Goal: Information Seeking & Learning: Learn about a topic

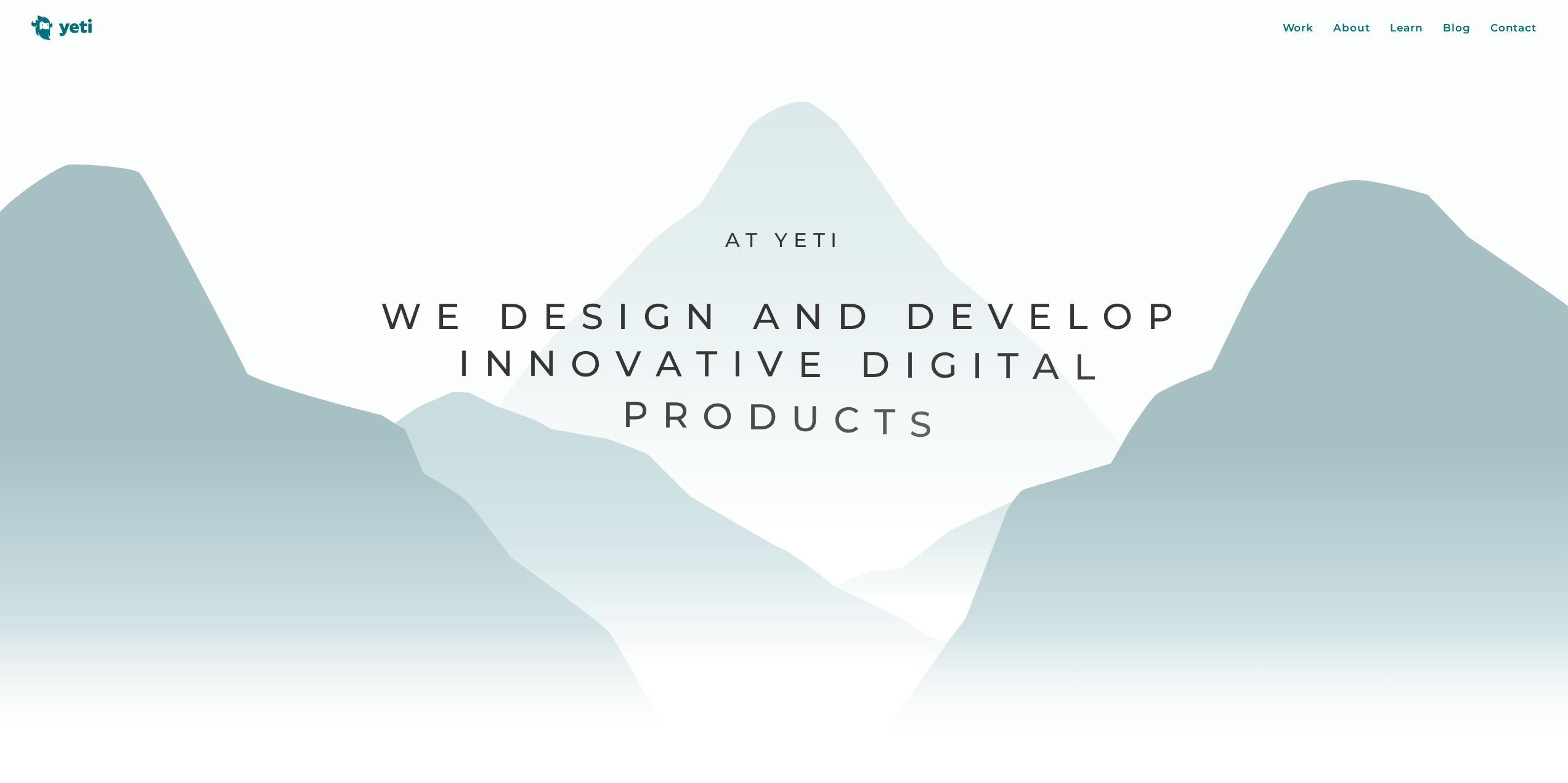
click at [55, 35] on img at bounding box center [62, 27] width 61 height 25
click at [1447, 25] on div "Blog" at bounding box center [1457, 28] width 28 height 16
click at [1299, 25] on div "Work" at bounding box center [1299, 28] width 32 height 16
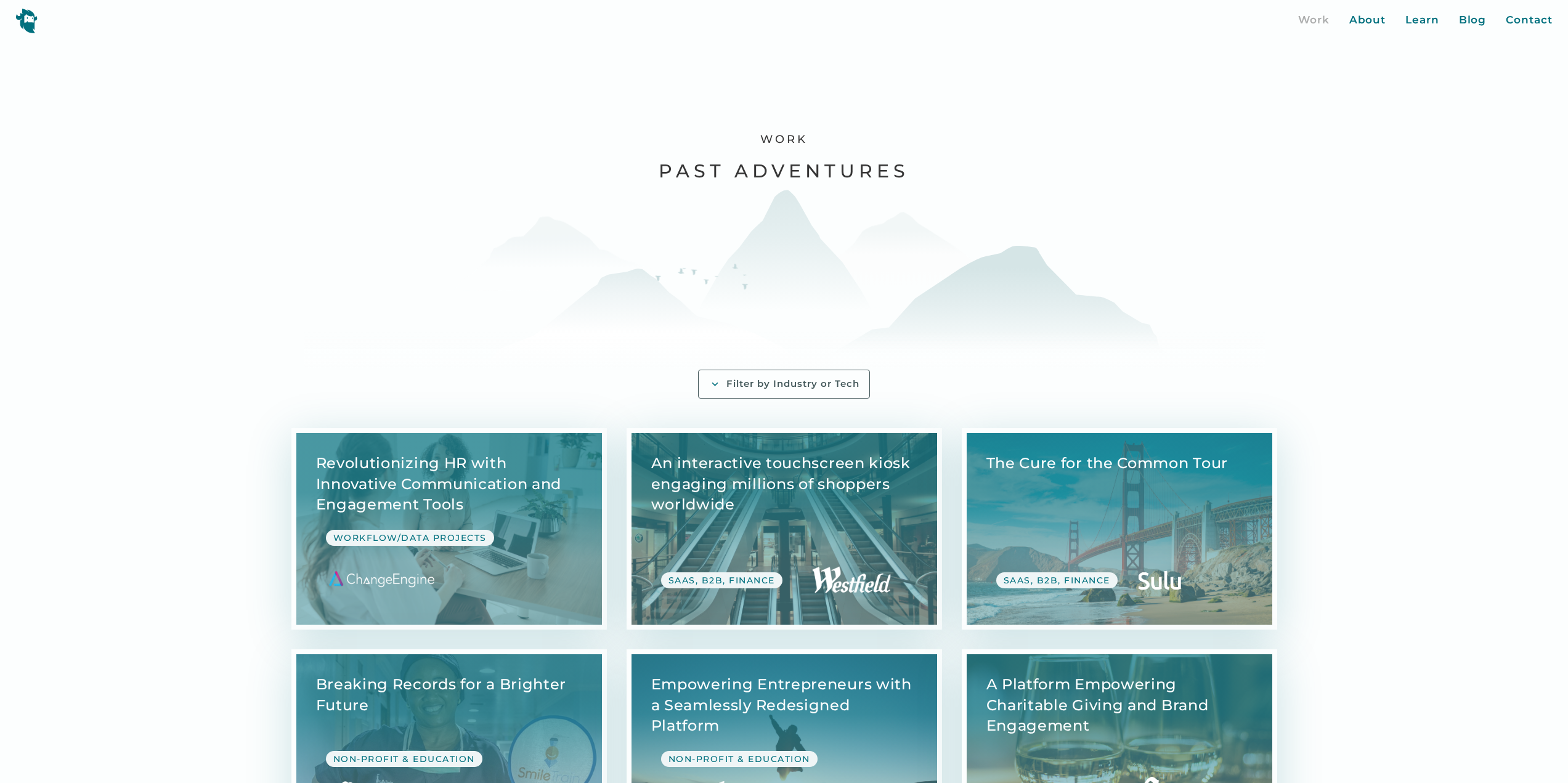
click at [786, 379] on div "Filter by Industry or Tech" at bounding box center [793, 384] width 133 height 13
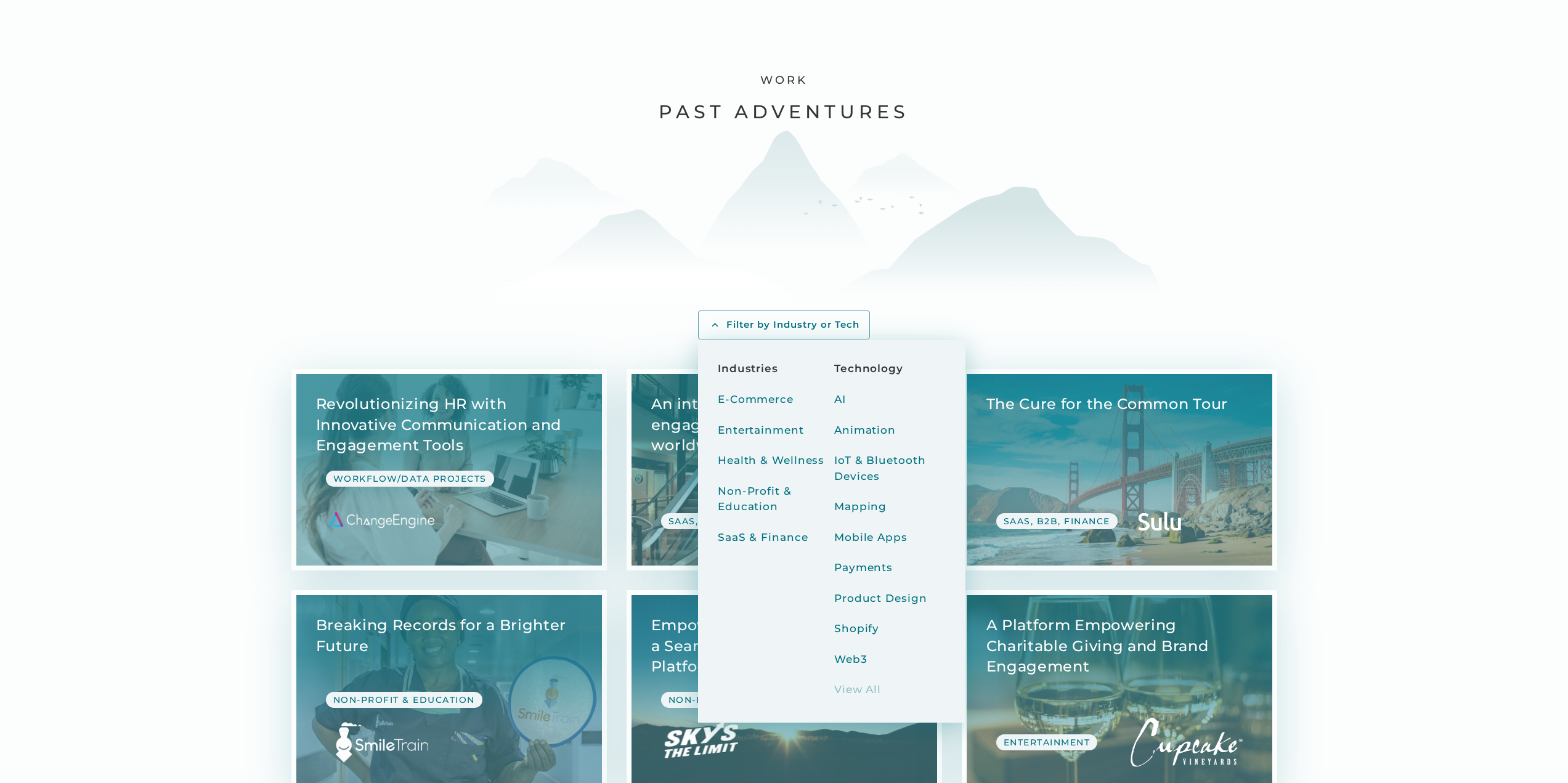
scroll to position [61, 0]
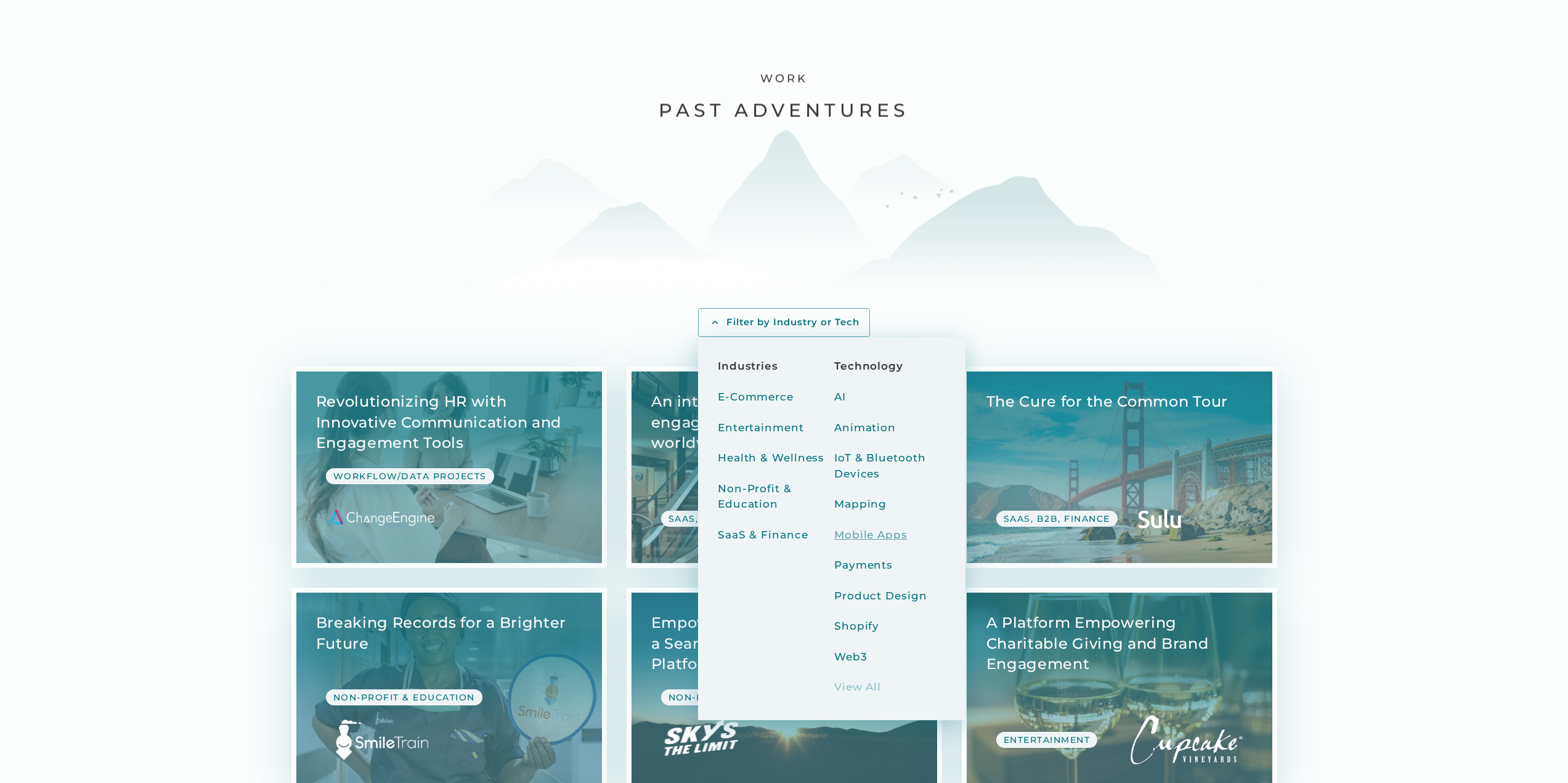
click at [868, 535] on div "Mobile Apps" at bounding box center [871, 535] width 73 height 16
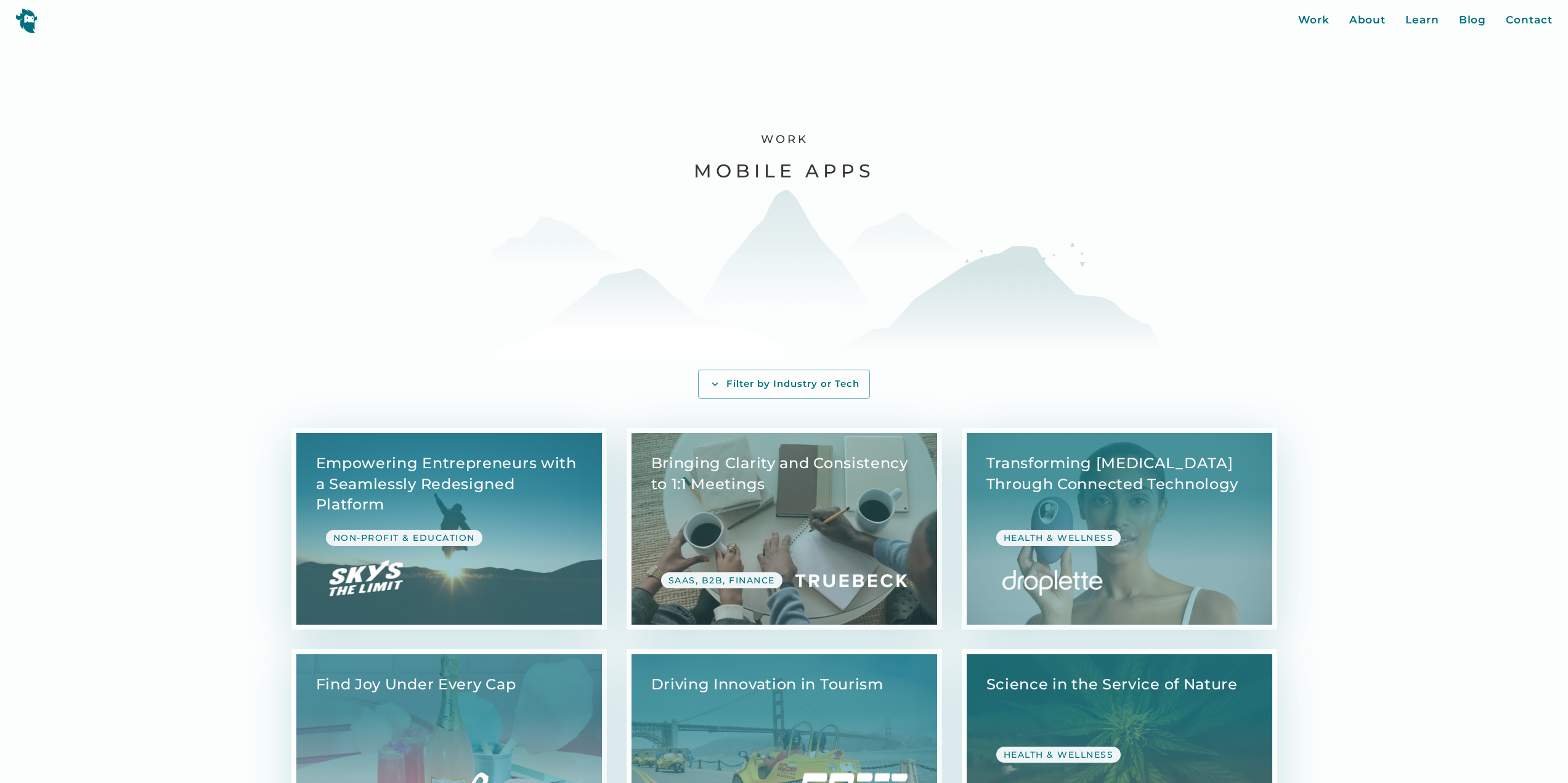
click at [712, 472] on link "View Case Study" at bounding box center [784, 529] width 306 height 192
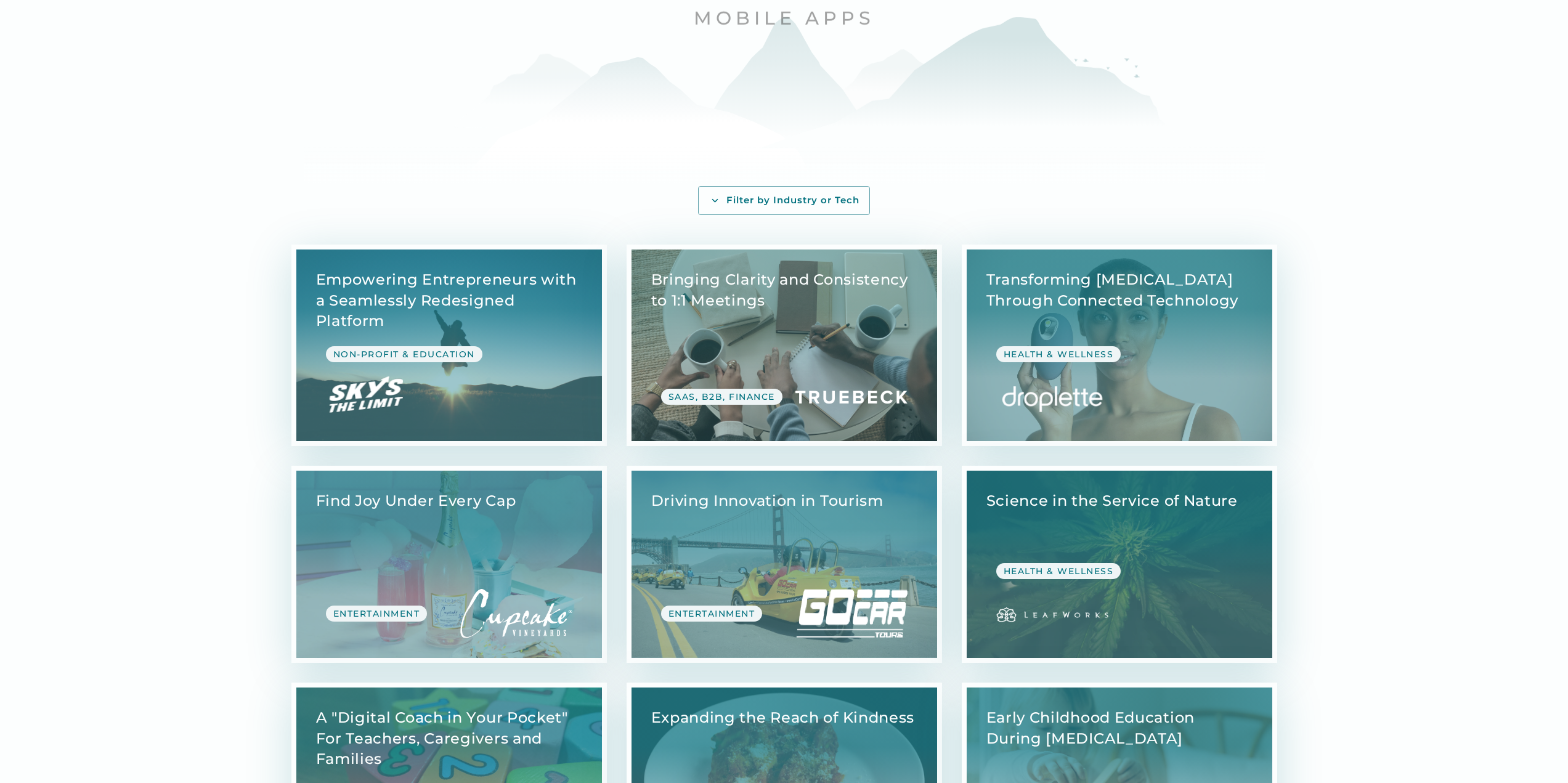
scroll to position [185, 0]
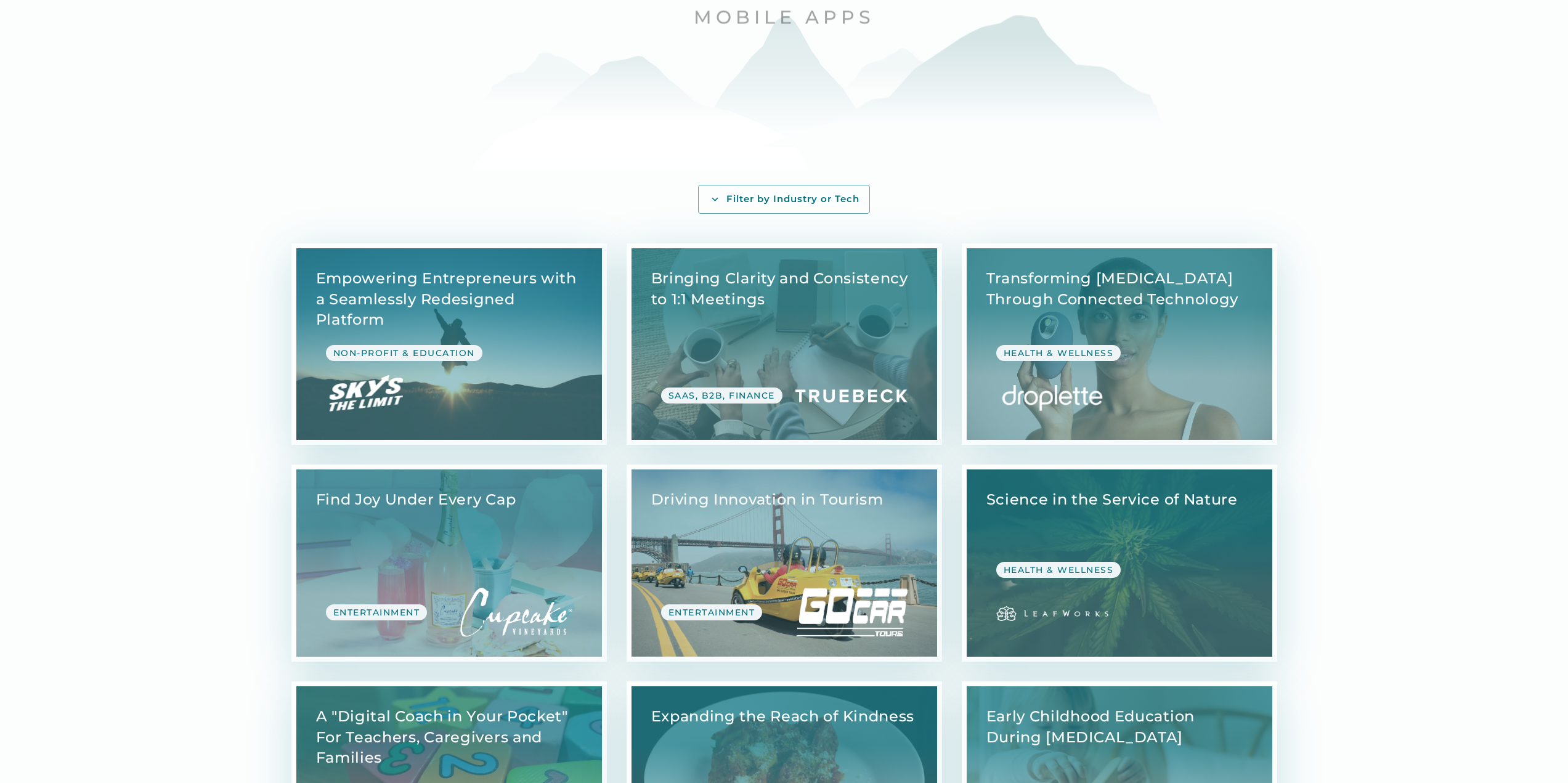
click at [763, 510] on link "View Case Study" at bounding box center [784, 563] width 306 height 187
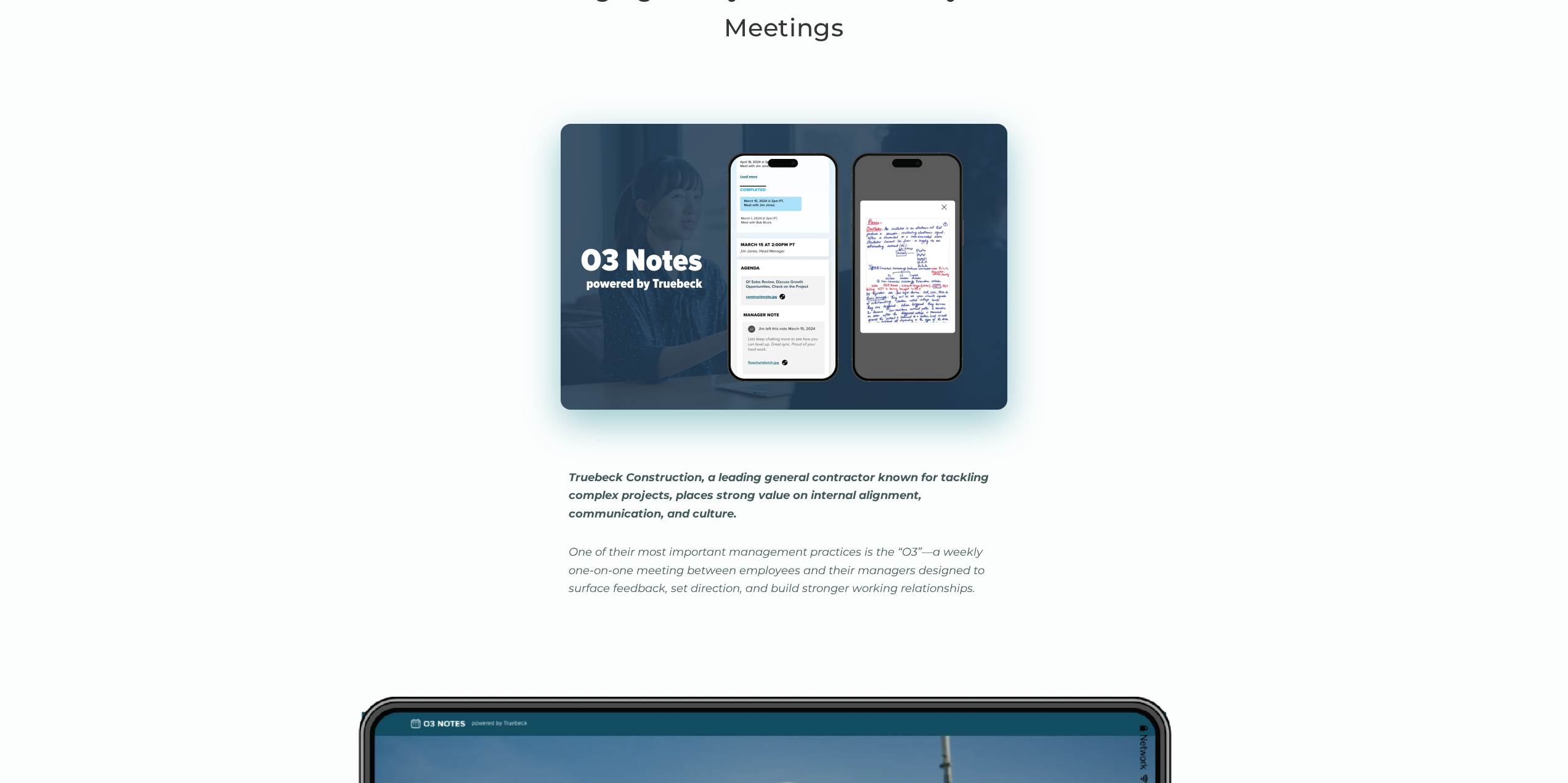
scroll to position [370, 0]
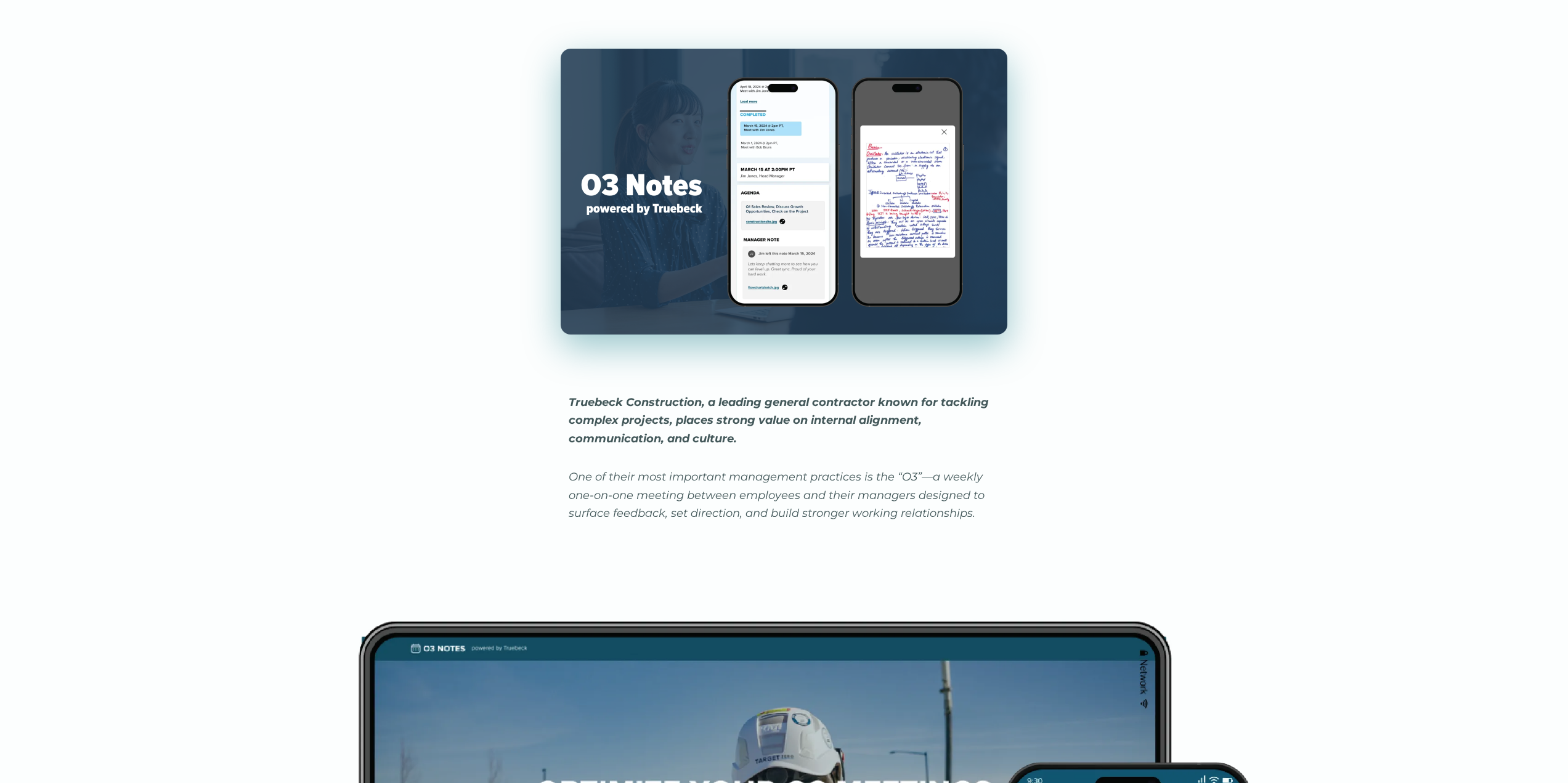
click at [593, 398] on em "Truebeck Construction, a leading general contractor known for tackling complex …" at bounding box center [779, 420] width 420 height 50
drag, startPoint x: 593, startPoint y: 398, endPoint x: 650, endPoint y: 406, distance: 57.6
click at [650, 406] on em "Truebeck Construction, a leading general contractor known for tackling complex …" at bounding box center [779, 420] width 420 height 50
copy em "Truebeck Construction"
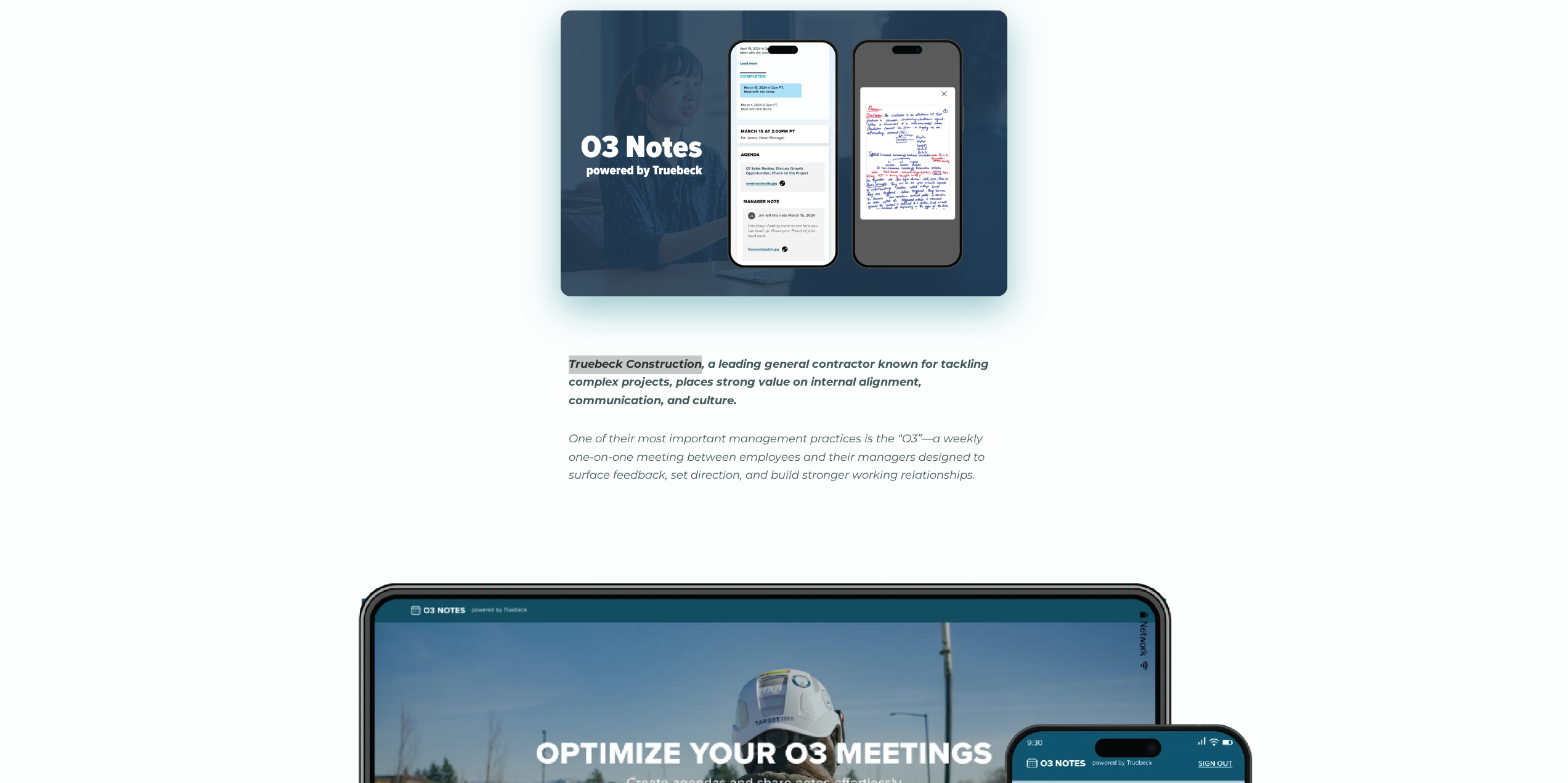
scroll to position [493, 0]
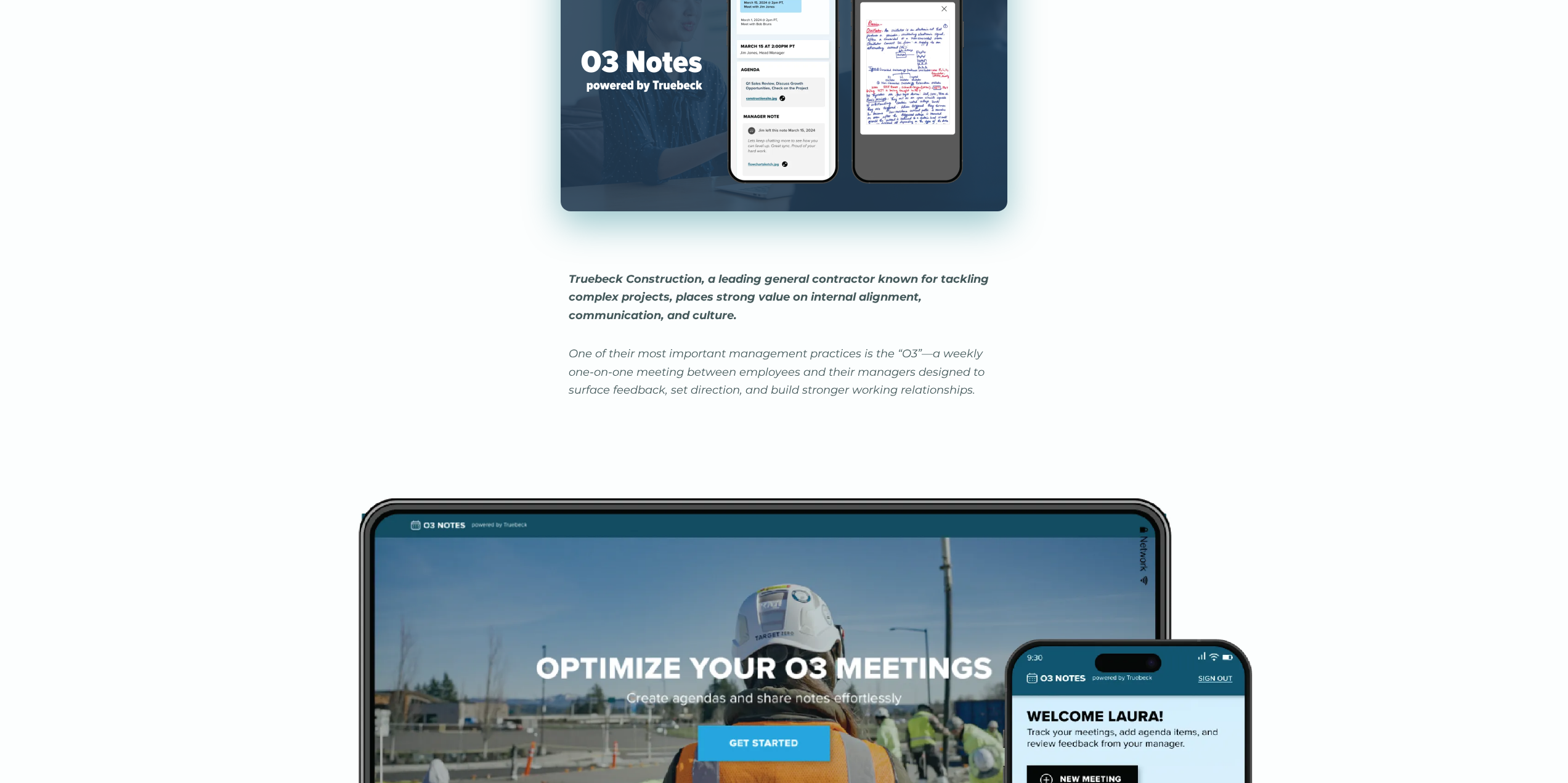
click at [686, 318] on em "Truebeck Construction, a leading general contractor known for tackling complex …" at bounding box center [779, 297] width 420 height 50
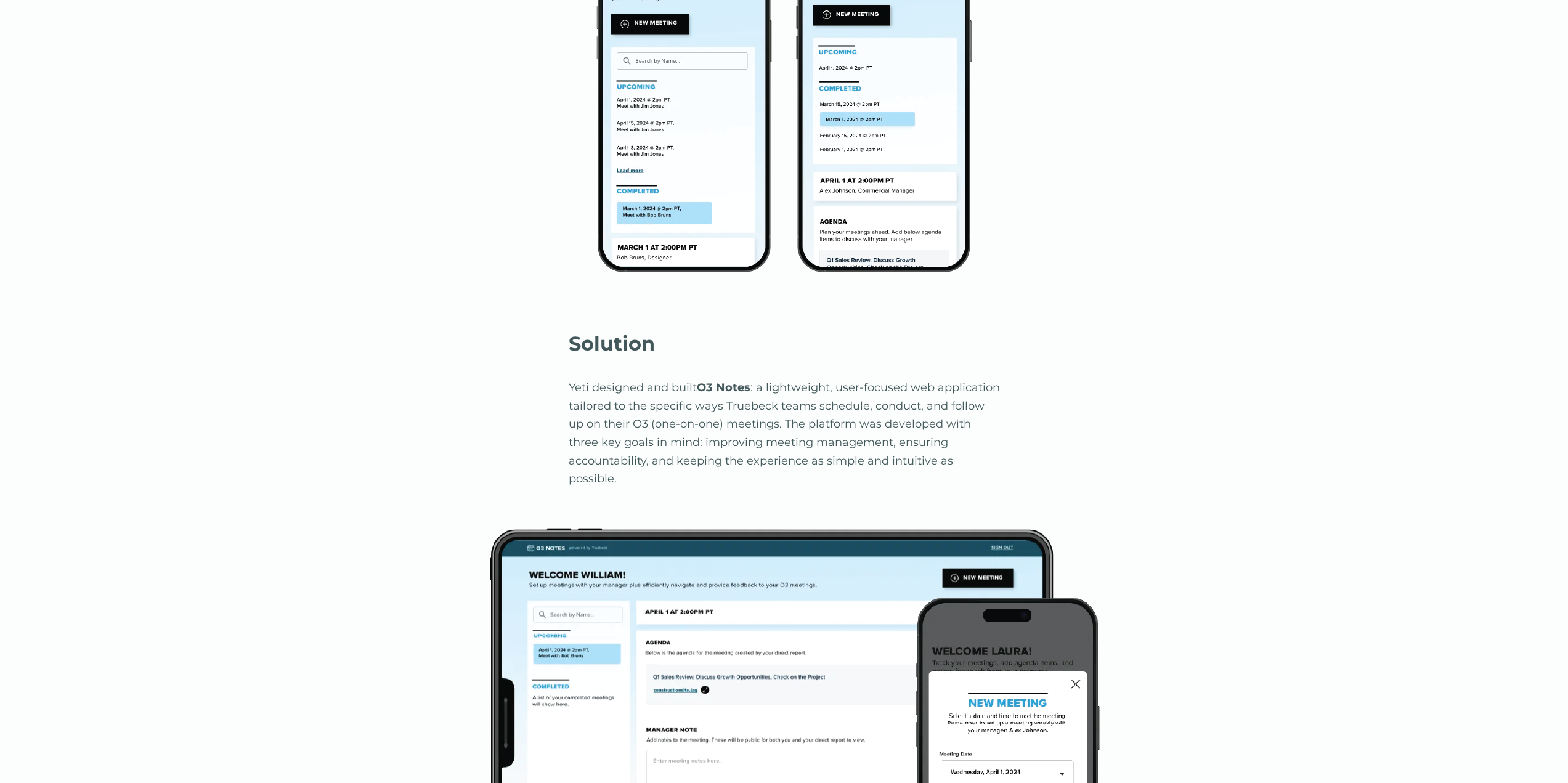
scroll to position [2403, 0]
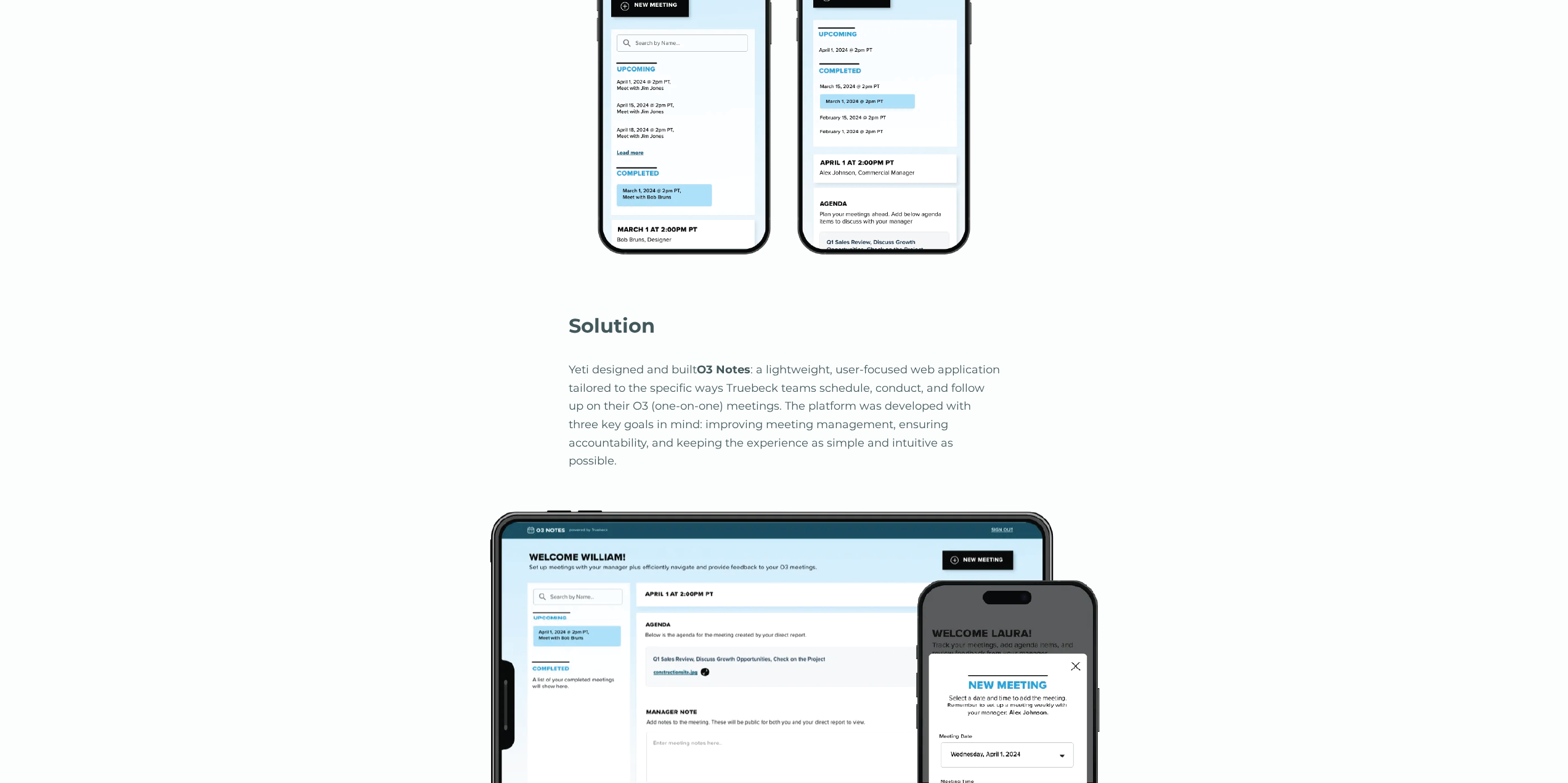
click at [609, 367] on p "Yeti designed and built O3 Notes : a lightweight, user-focused web application …" at bounding box center [784, 416] width 431 height 109
drag, startPoint x: 609, startPoint y: 367, endPoint x: 695, endPoint y: 387, distance: 88.3
click at [695, 387] on p "Yeti designed and built O3 Notes : a lightweight, user-focused web application …" at bounding box center [784, 416] width 431 height 109
copy p "designed and built O3 Notes : a lightweight, user-focused web application tailo…"
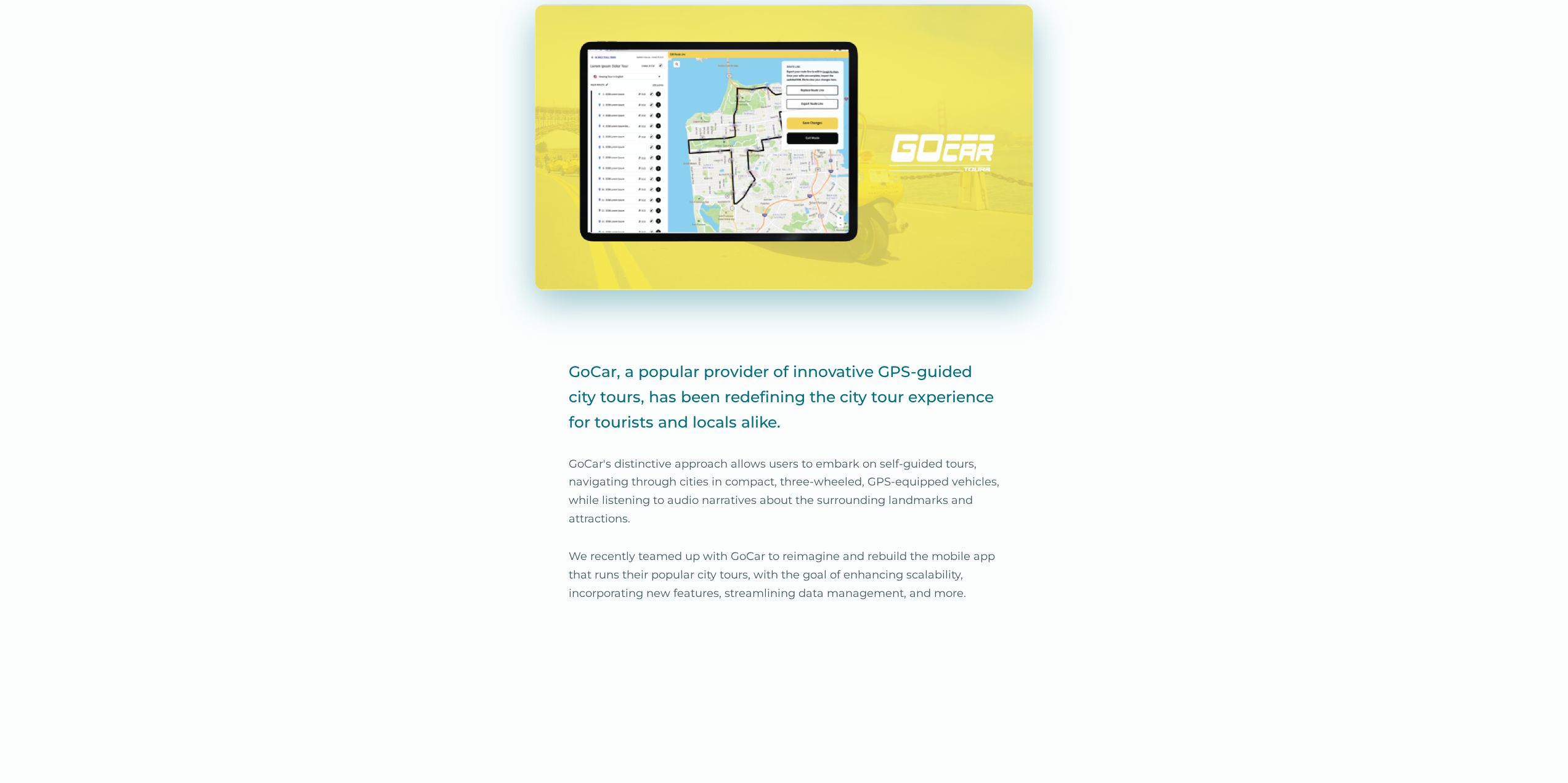
scroll to position [431, 0]
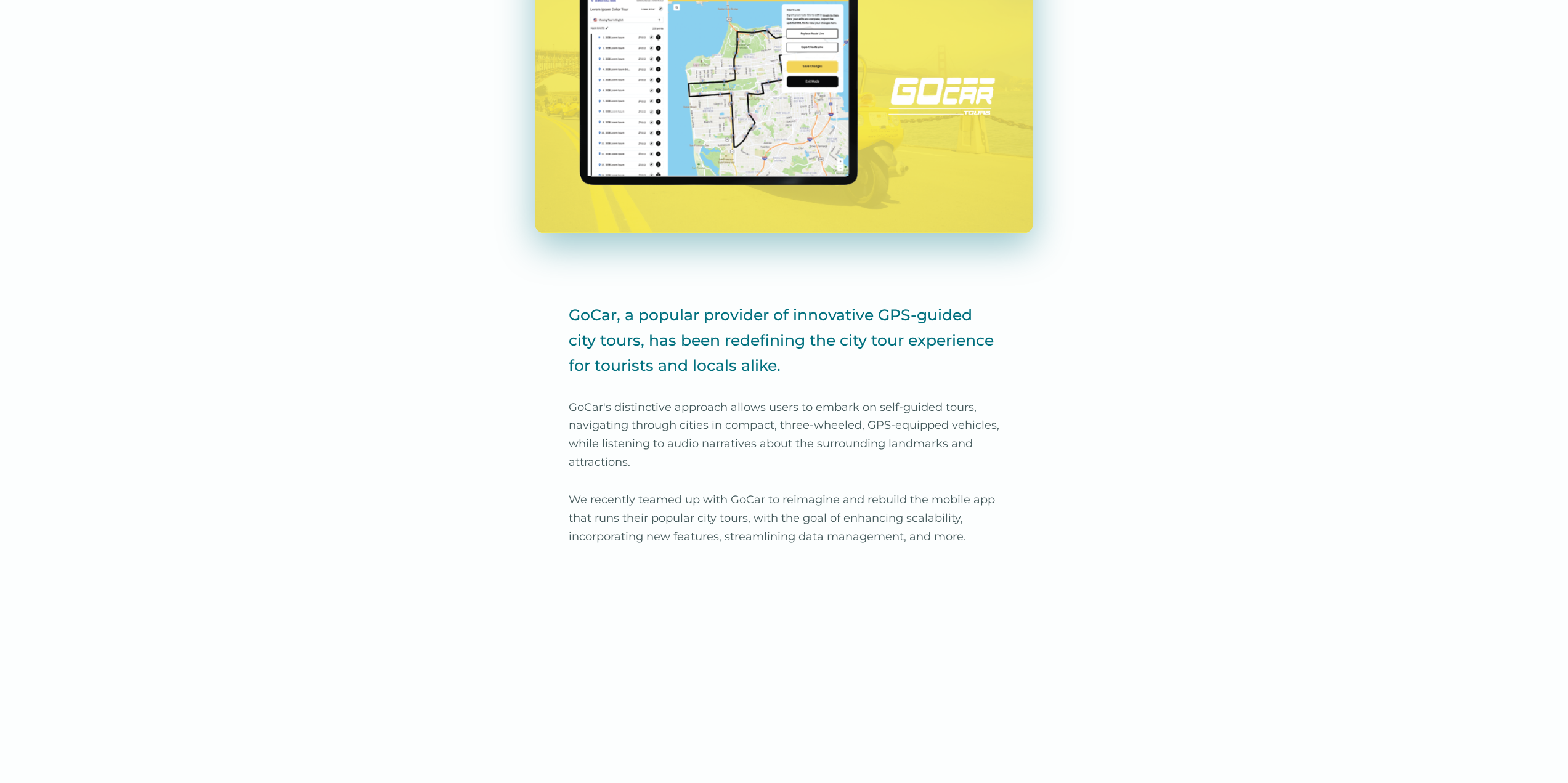
click at [880, 500] on p "We recently teamed up with GoCar to reimagine and rebuild the mobile app that r…" at bounding box center [784, 518] width 431 height 55
drag, startPoint x: 880, startPoint y: 499, endPoint x: 732, endPoint y: 514, distance: 148.8
click at [732, 514] on p "We recently teamed up with GoCar to reimagine and rebuild the mobile app that r…" at bounding box center [784, 518] width 431 height 55
copy p "rebuild the mobile app that runs their popular city tours"
